Goal: Entertainment & Leisure: Consume media (video, audio)

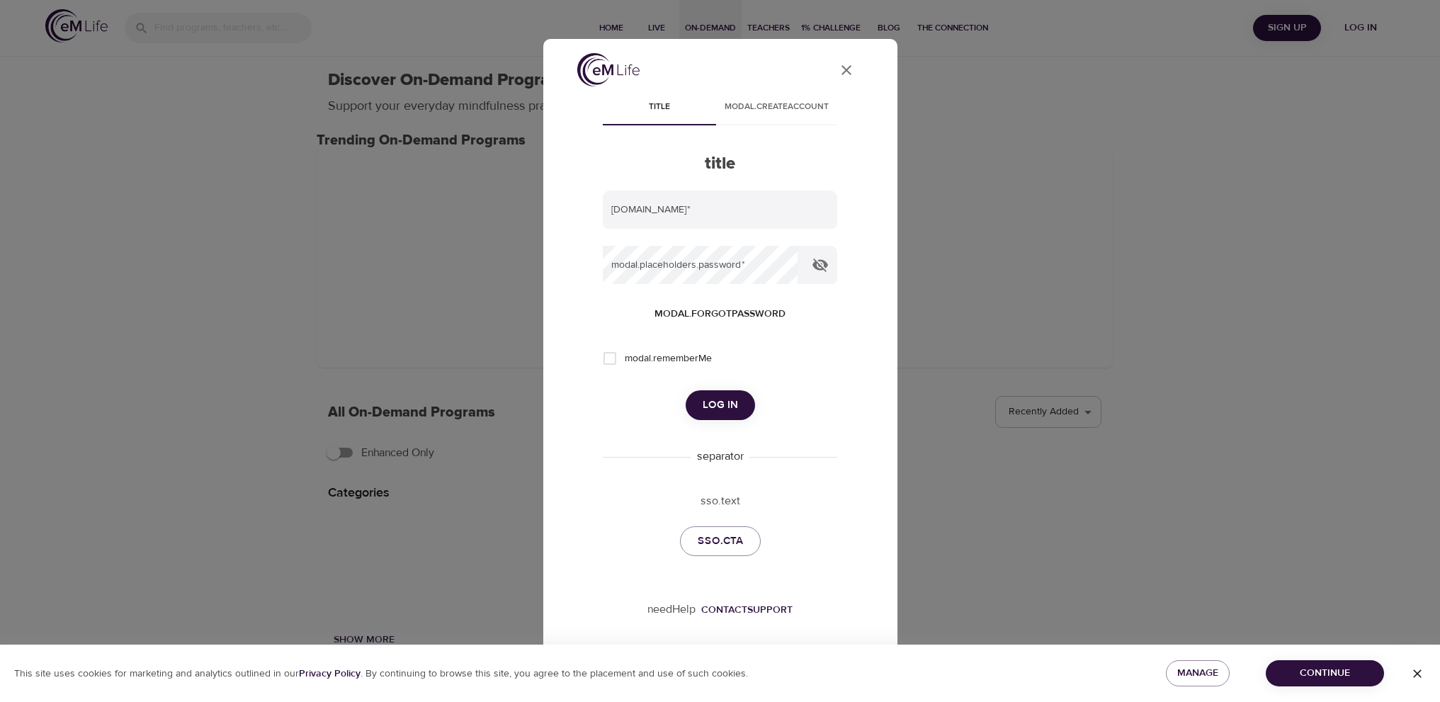
select select "recent"
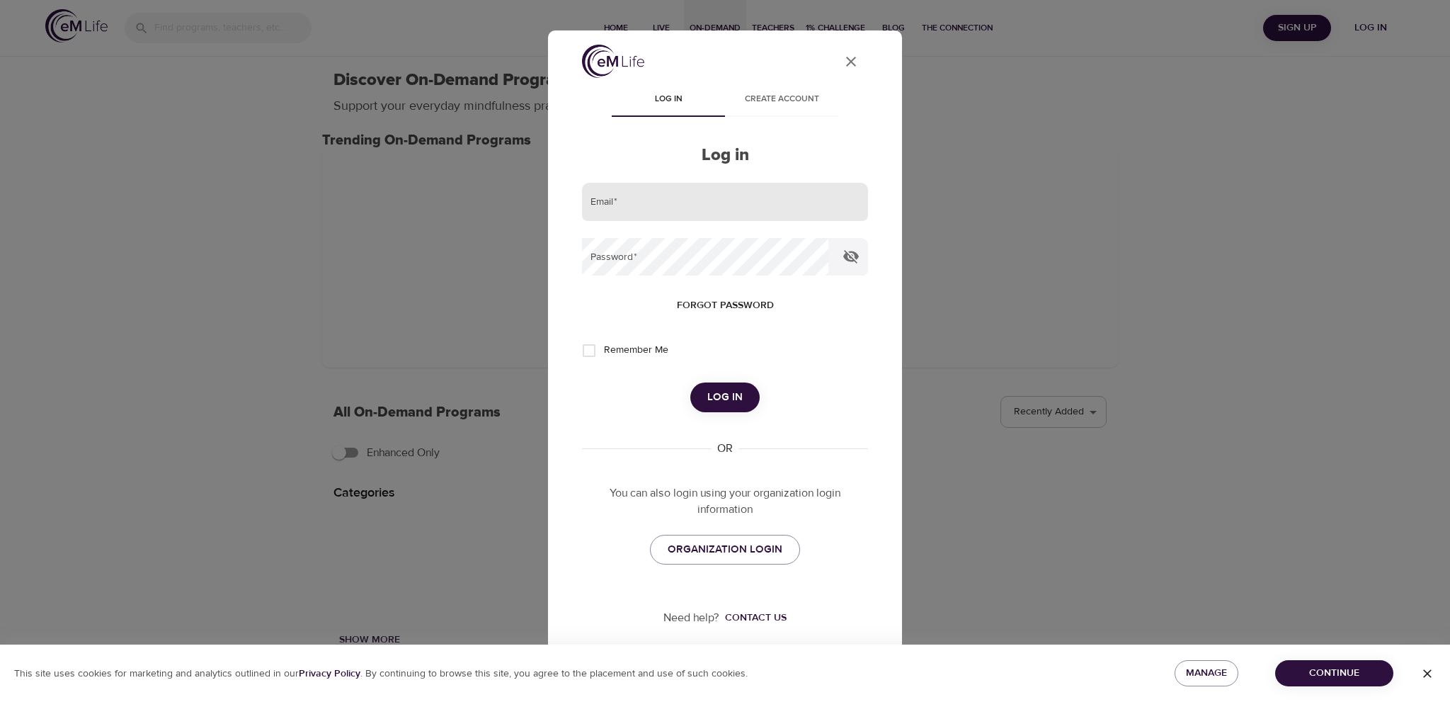
click at [701, 195] on input "email" at bounding box center [725, 202] width 286 height 38
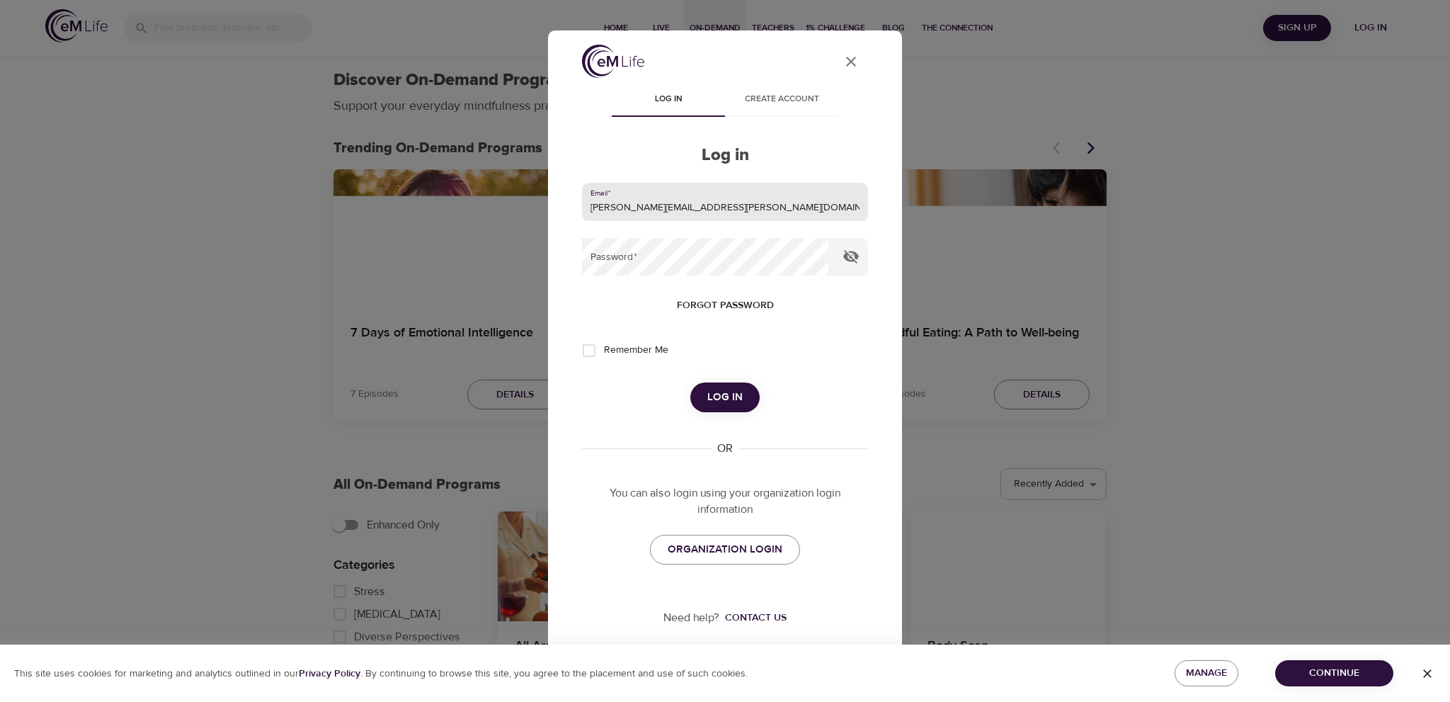
type input "[PERSON_NAME][EMAIL_ADDRESS][PERSON_NAME][DOMAIN_NAME]"
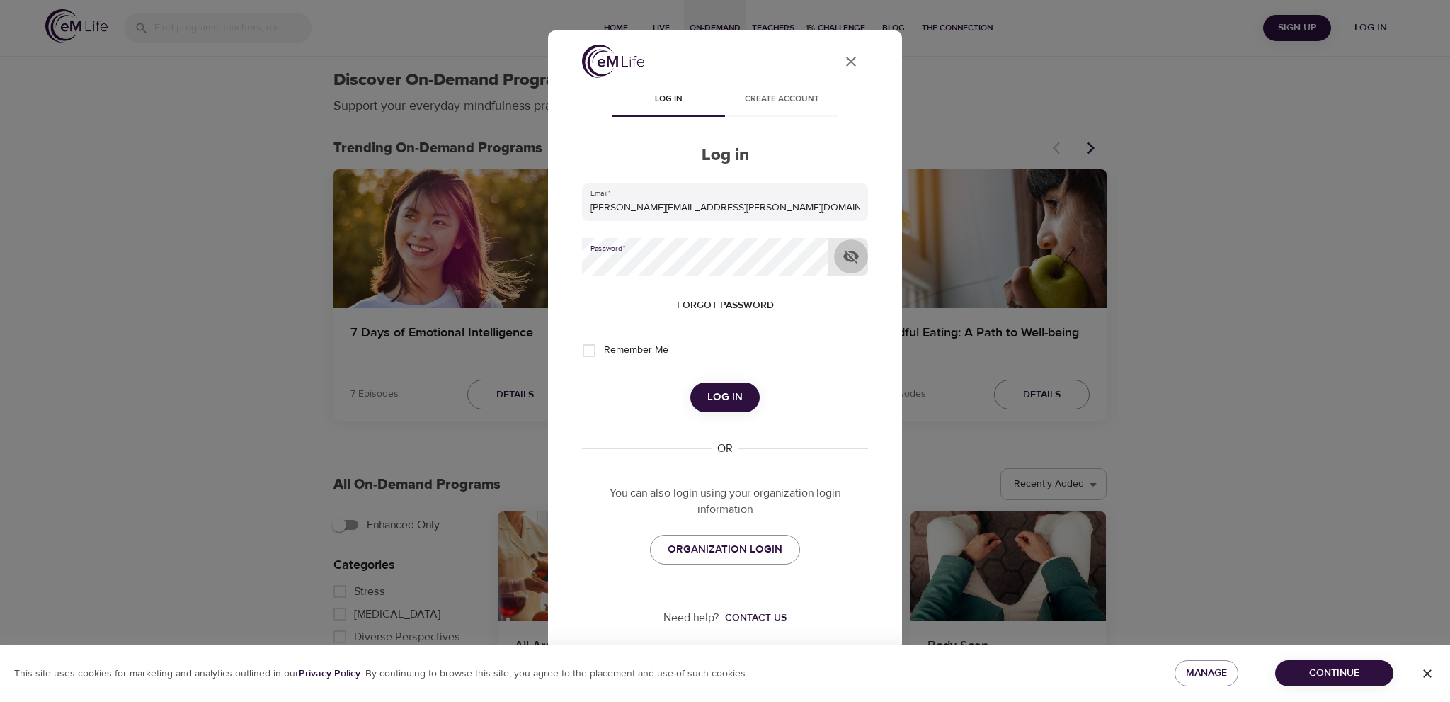
click at [856, 256] on icon "button" at bounding box center [852, 256] width 16 height 13
drag, startPoint x: 590, startPoint y: 348, endPoint x: 643, endPoint y: 377, distance: 60.9
click at [591, 351] on input "Remember Me" at bounding box center [589, 351] width 30 height 30
checkbox input "true"
click at [709, 393] on span "Log in" at bounding box center [725, 397] width 35 height 18
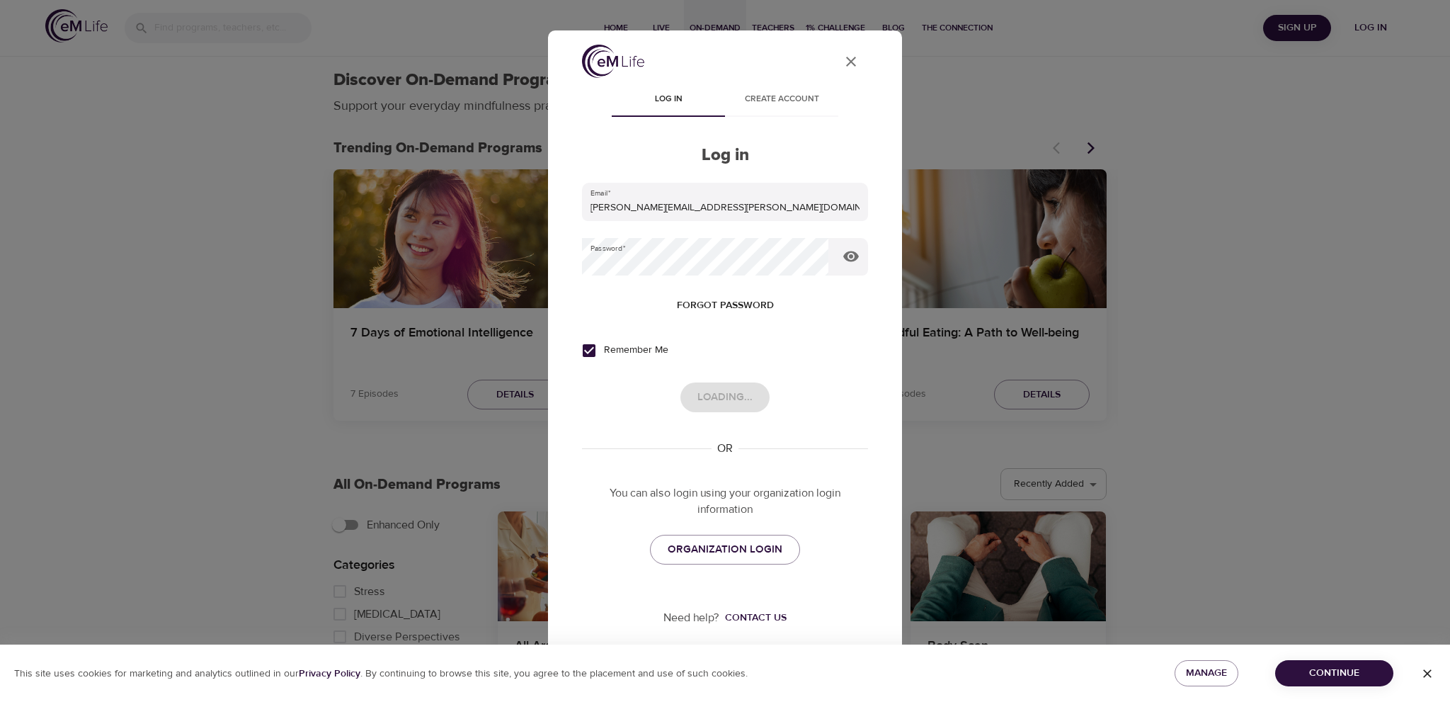
select select "recommended"
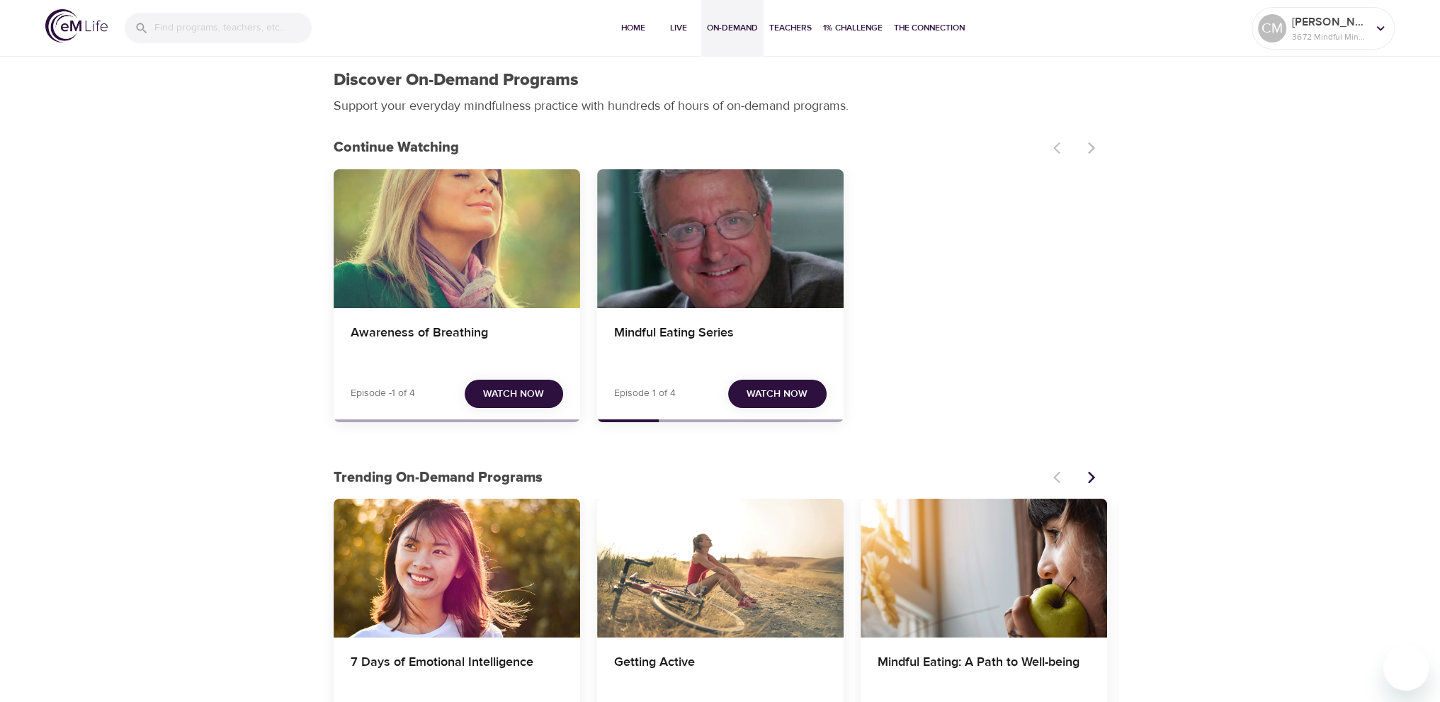
click at [523, 392] on span "Watch Now" at bounding box center [513, 394] width 61 height 18
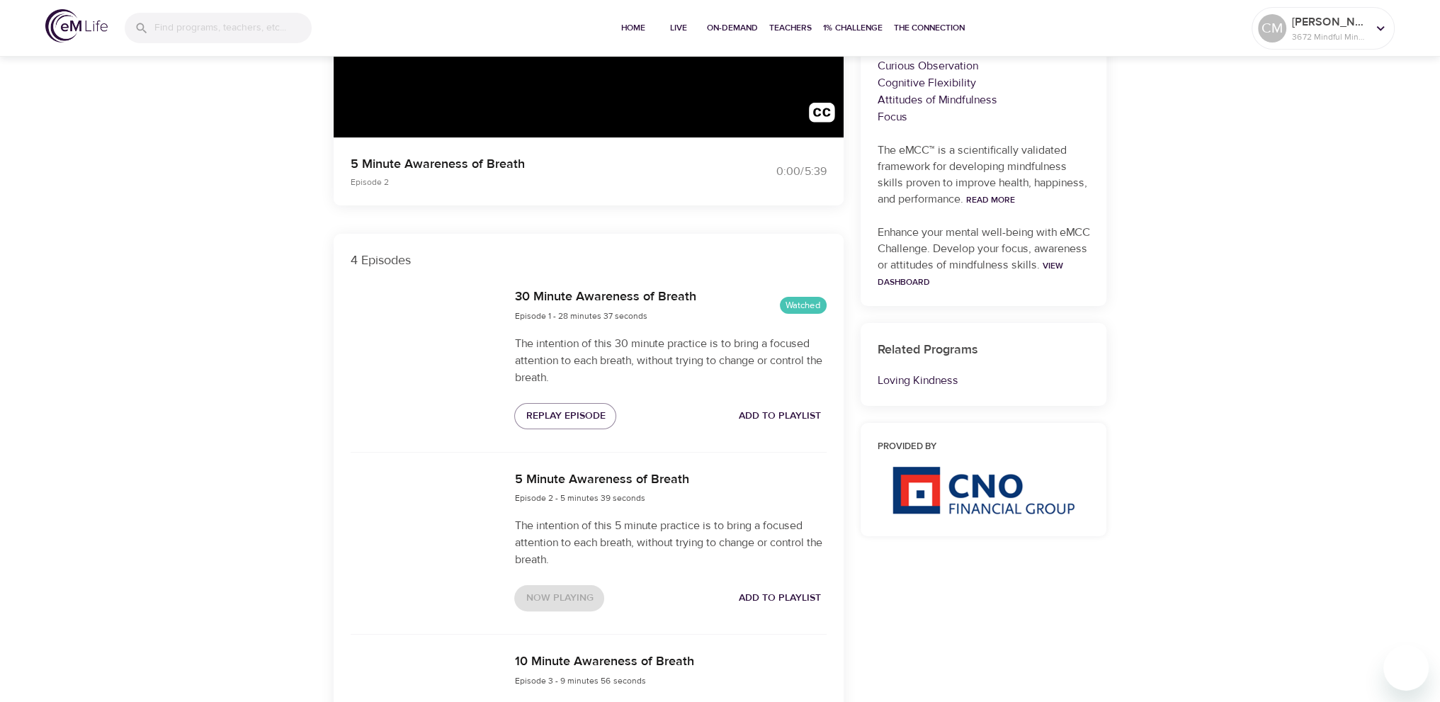
scroll to position [354, 0]
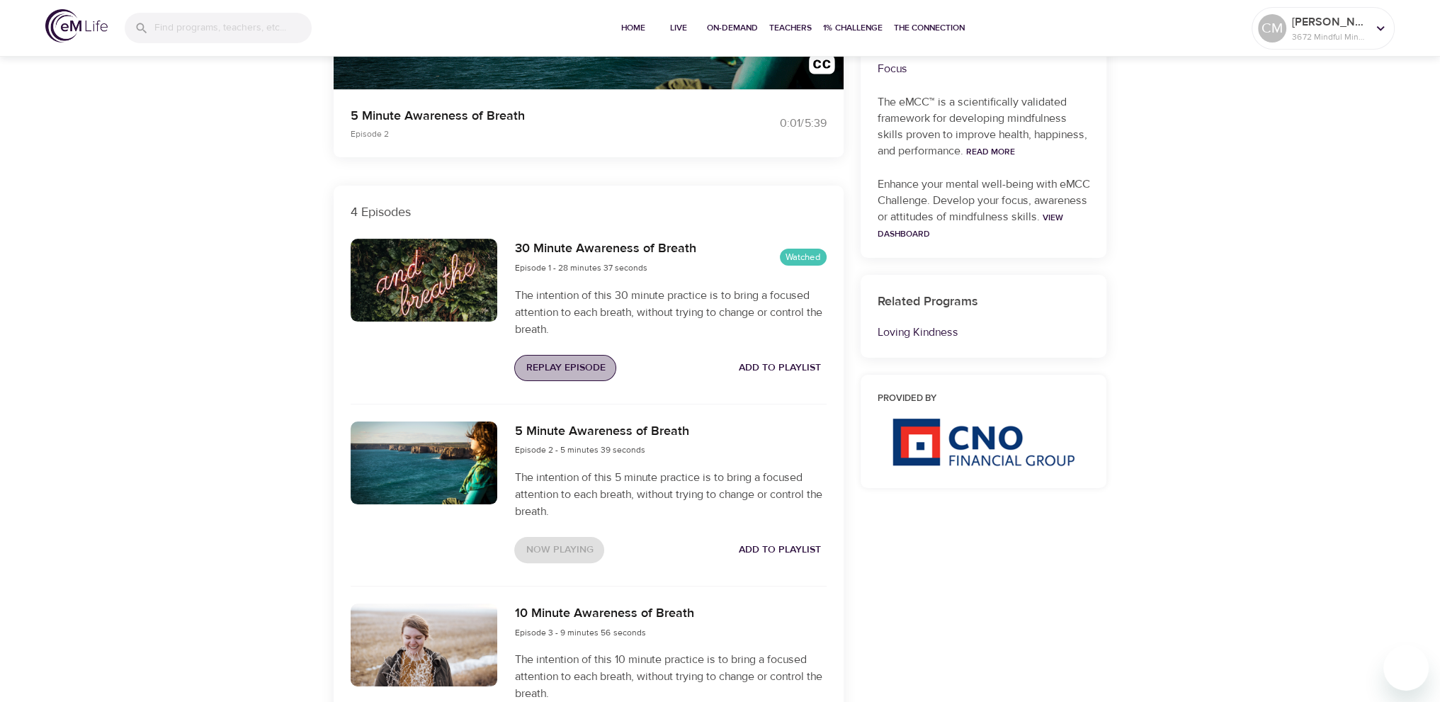
click at [585, 363] on span "Replay Episode" at bounding box center [565, 368] width 79 height 18
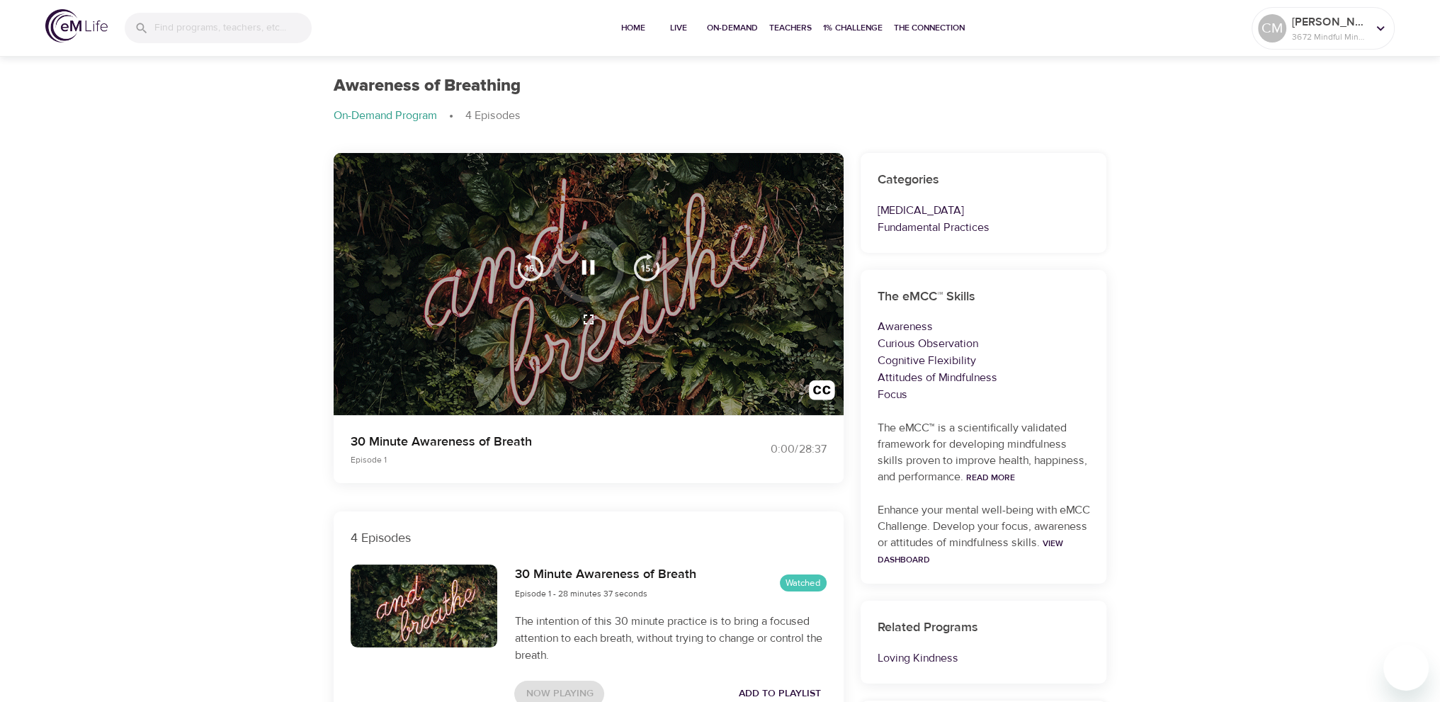
scroll to position [0, 0]
